Goal: Find specific page/section: Find specific page/section

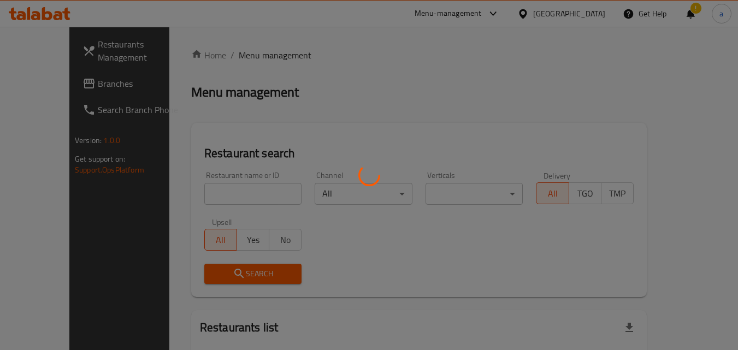
click at [589, 14] on div at bounding box center [369, 175] width 738 height 350
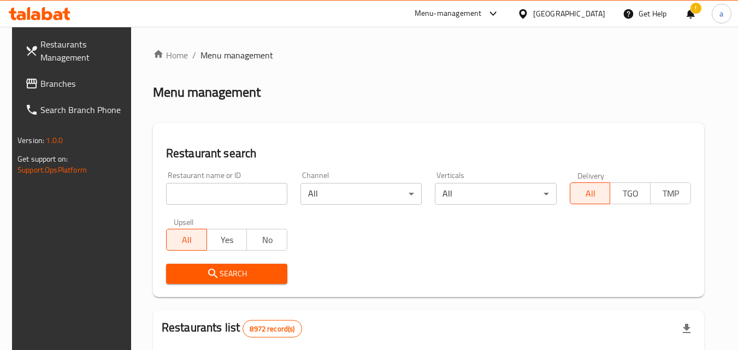
click at [589, 14] on div "[GEOGRAPHIC_DATA]" at bounding box center [569, 14] width 72 height 12
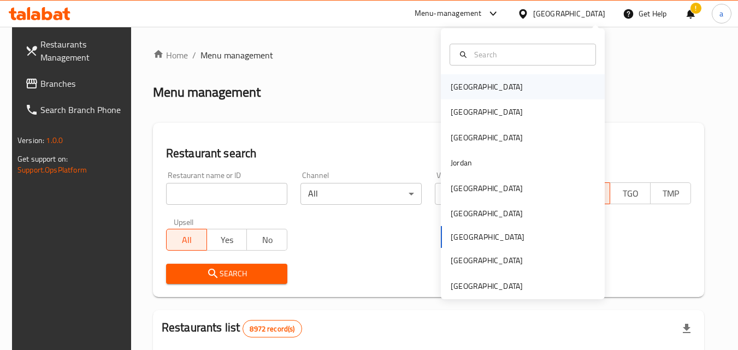
click at [474, 88] on div "[GEOGRAPHIC_DATA]" at bounding box center [487, 86] width 90 height 25
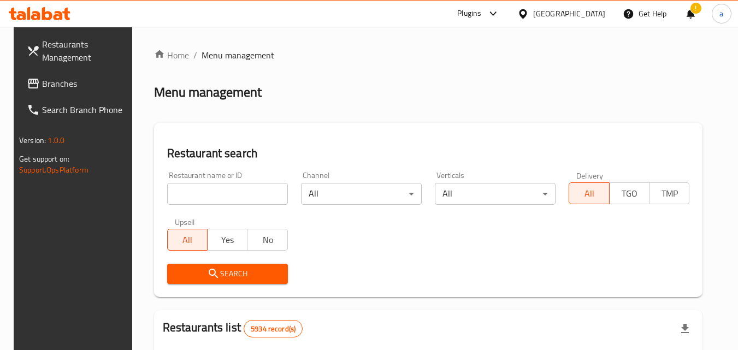
click at [77, 87] on span "Branches" at bounding box center [85, 83] width 86 height 13
